Goal: Book appointment/travel/reservation

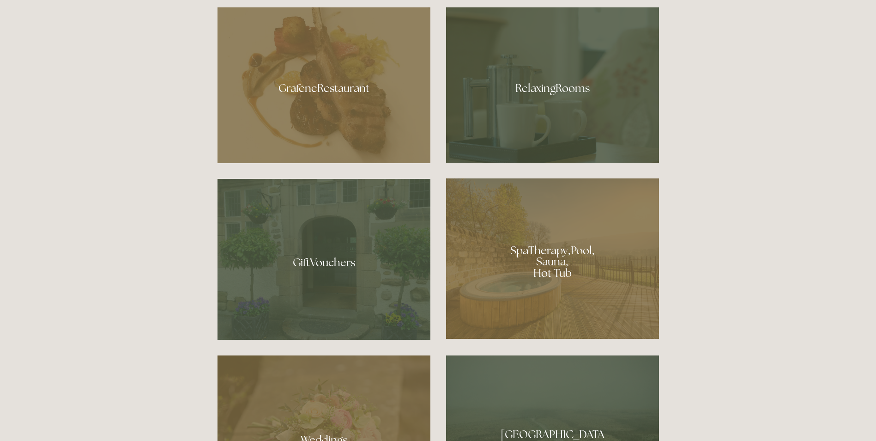
scroll to position [739, 0]
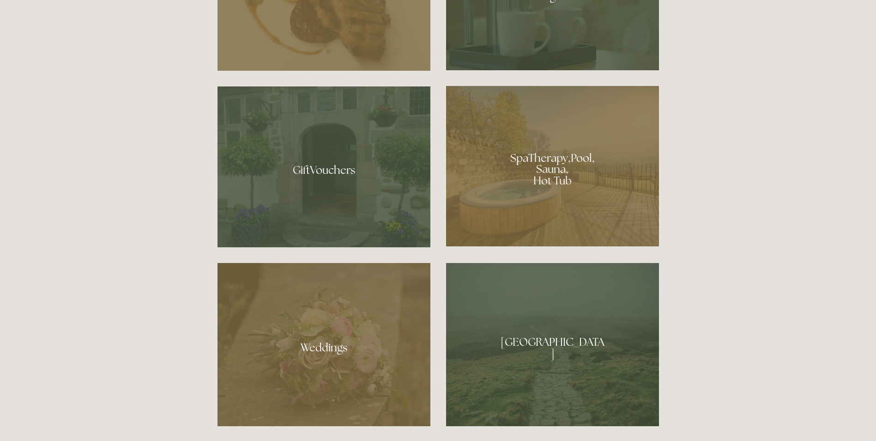
click at [536, 176] on div at bounding box center [552, 166] width 213 height 160
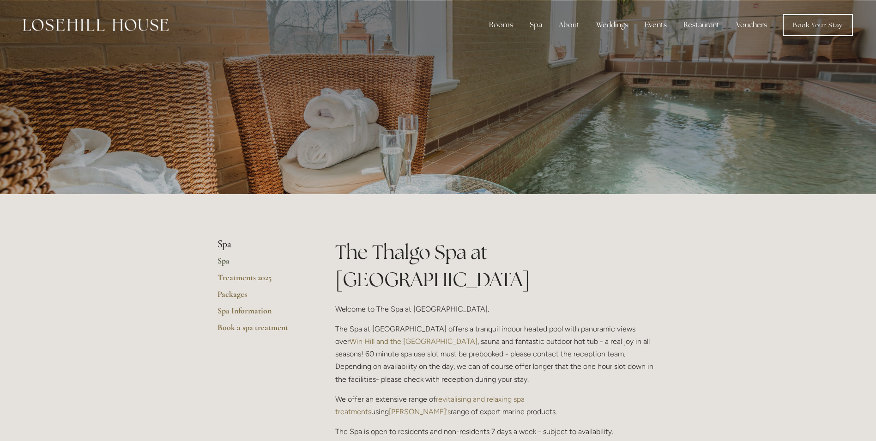
scroll to position [46, 0]
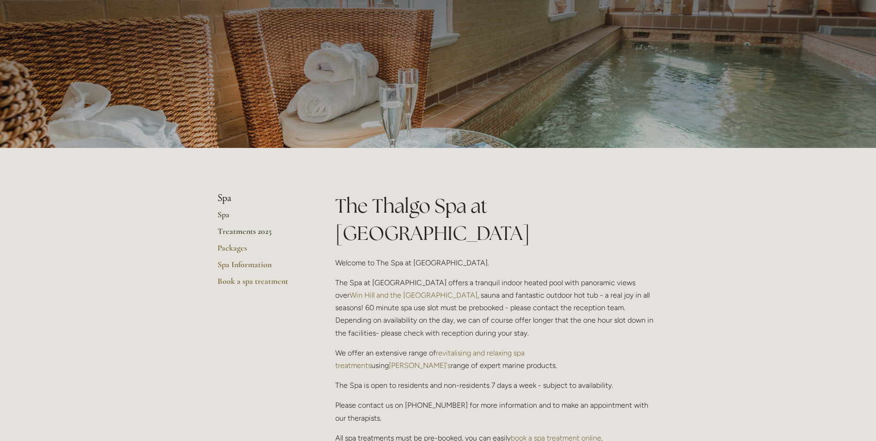
click at [257, 235] on link "Treatments 2025" at bounding box center [262, 234] width 88 height 17
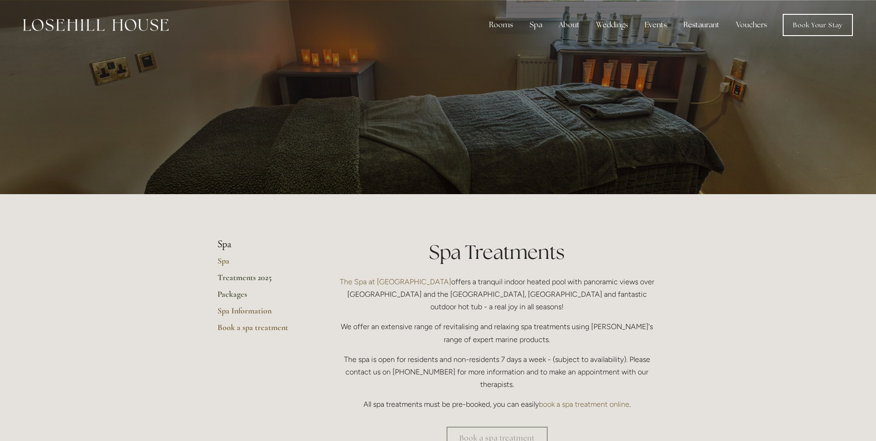
click at [228, 289] on link "Packages" at bounding box center [262, 297] width 88 height 17
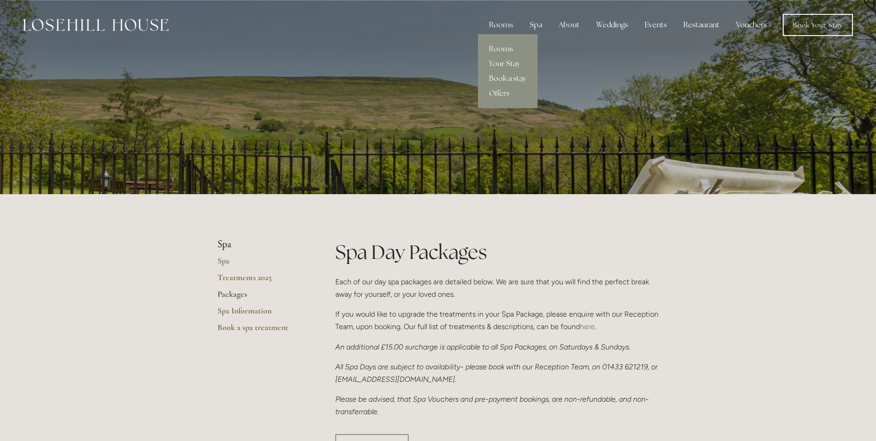
click at [508, 74] on link "Book a stay" at bounding box center [508, 78] width 60 height 15
